Goal: Find specific page/section: Find specific page/section

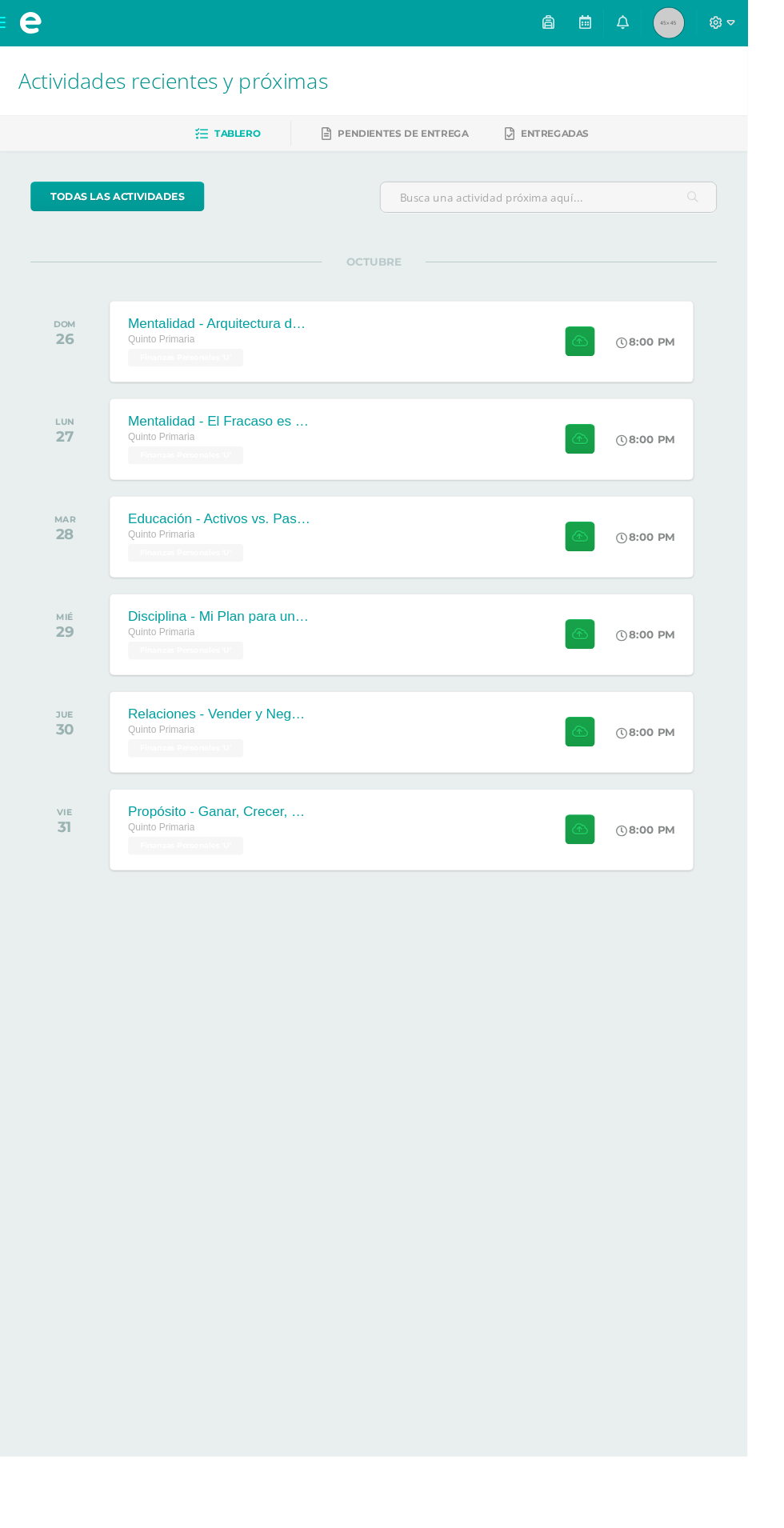
click at [620, 22] on icon at bounding box center [613, 22] width 13 height 15
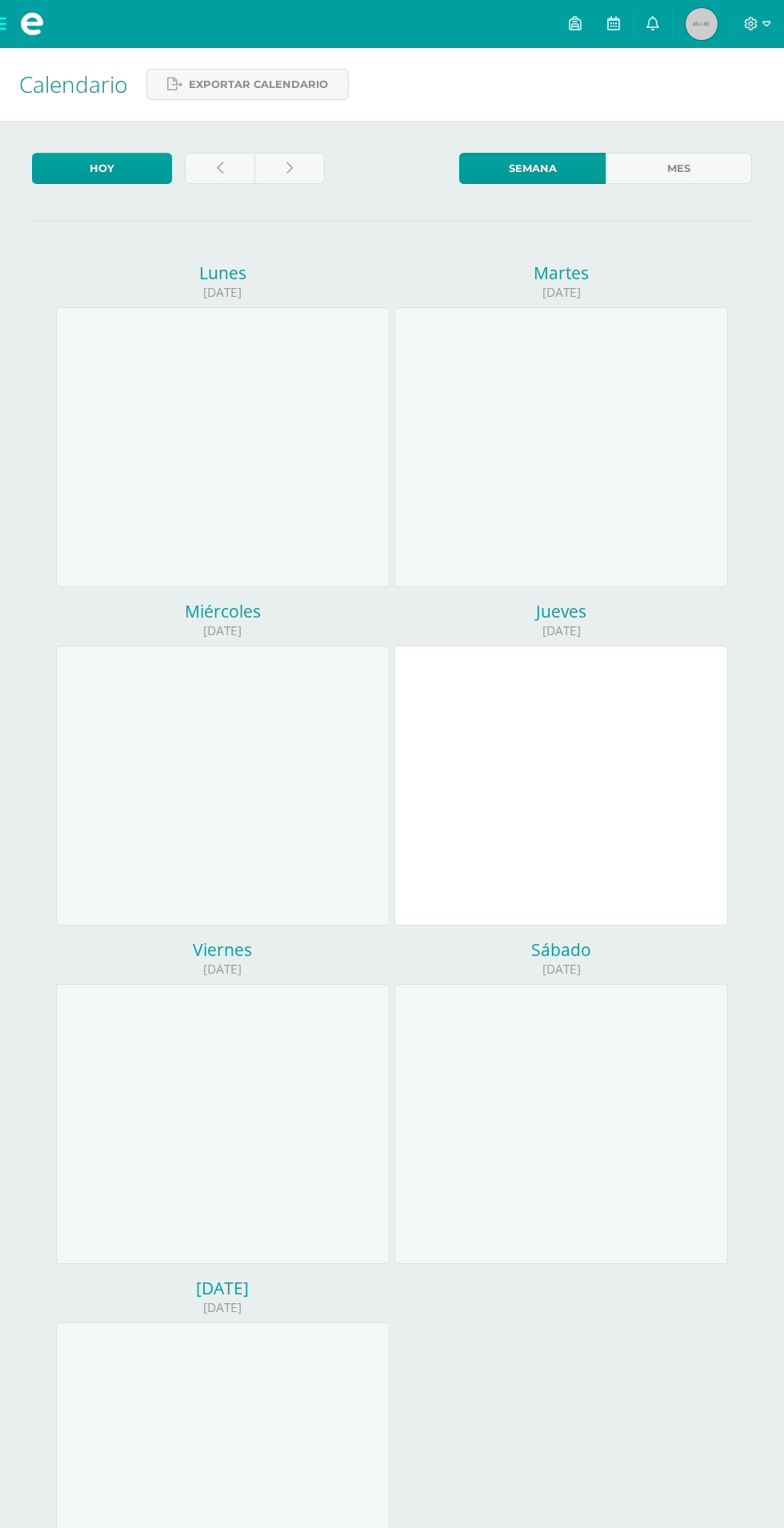
click at [650, 16] on icon at bounding box center [652, 22] width 13 height 15
click at [719, 23] on span "[PERSON_NAME] Mi Perfil" at bounding box center [701, 23] width 38 height 32
click at [576, 24] on icon at bounding box center [575, 22] width 13 height 15
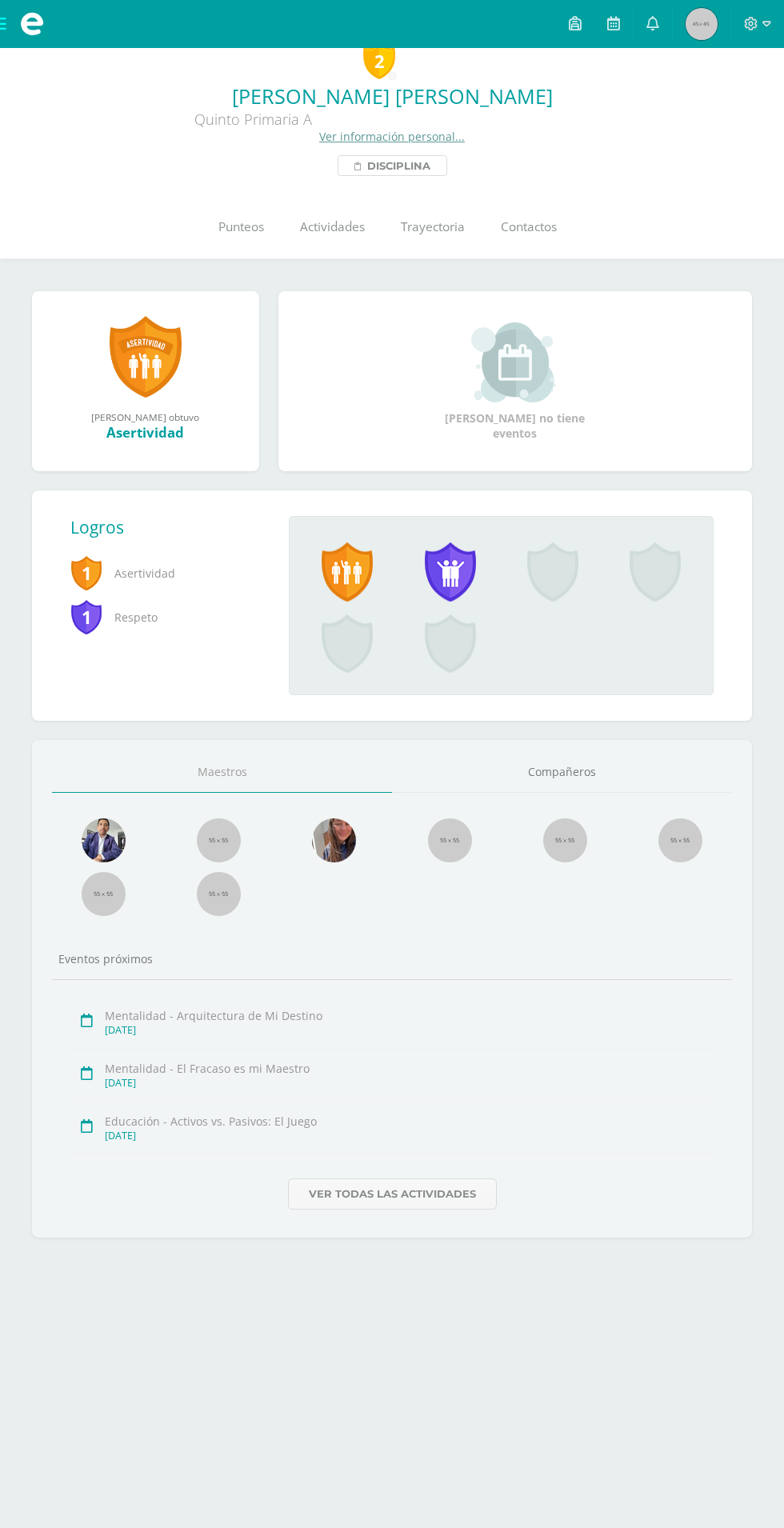
click at [409, 167] on span "Disciplina" at bounding box center [399, 166] width 64 height 20
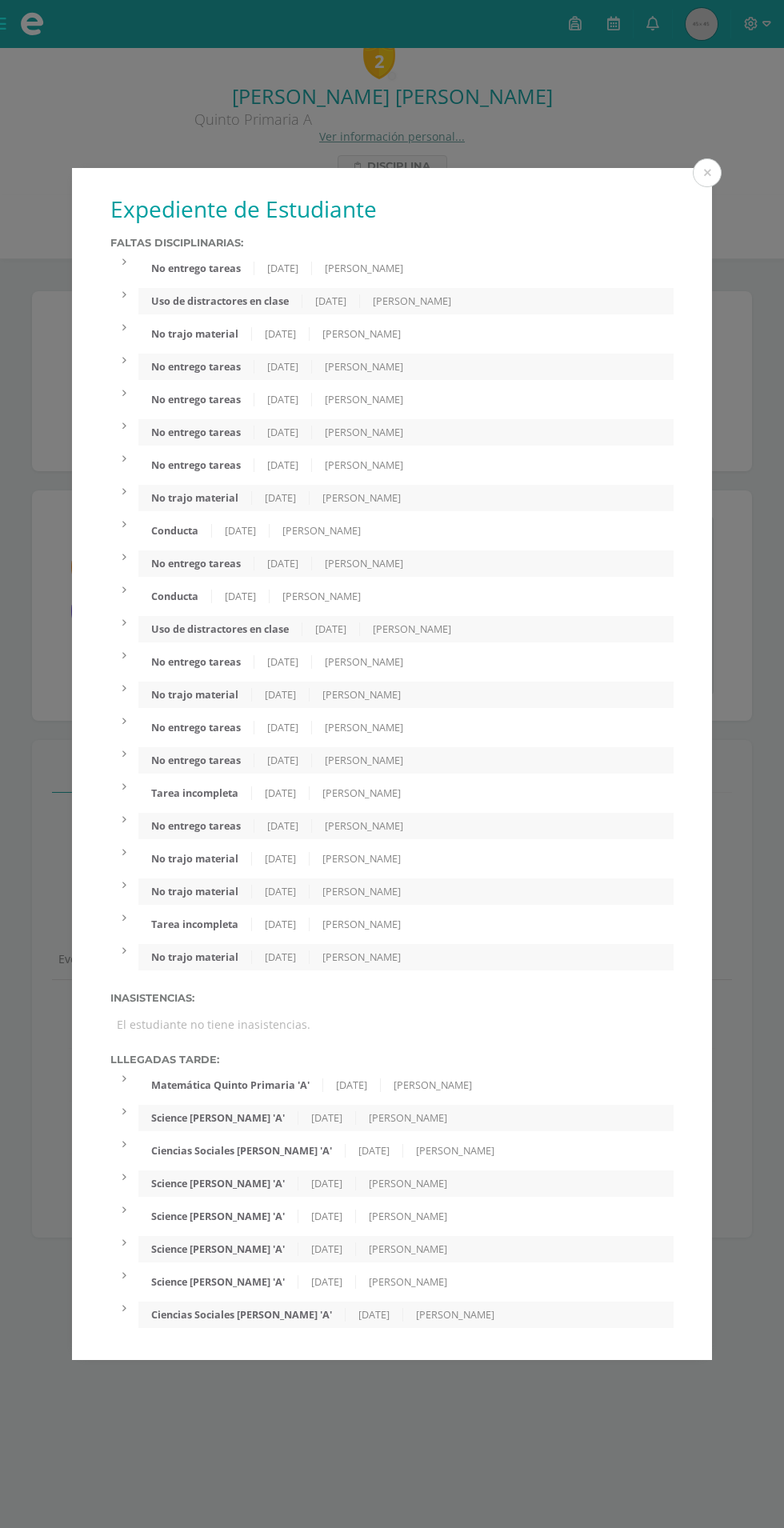
click at [397, 263] on div "[PERSON_NAME]" at bounding box center [364, 269] width 104 height 14
